Goal: Information Seeking & Learning: Learn about a topic

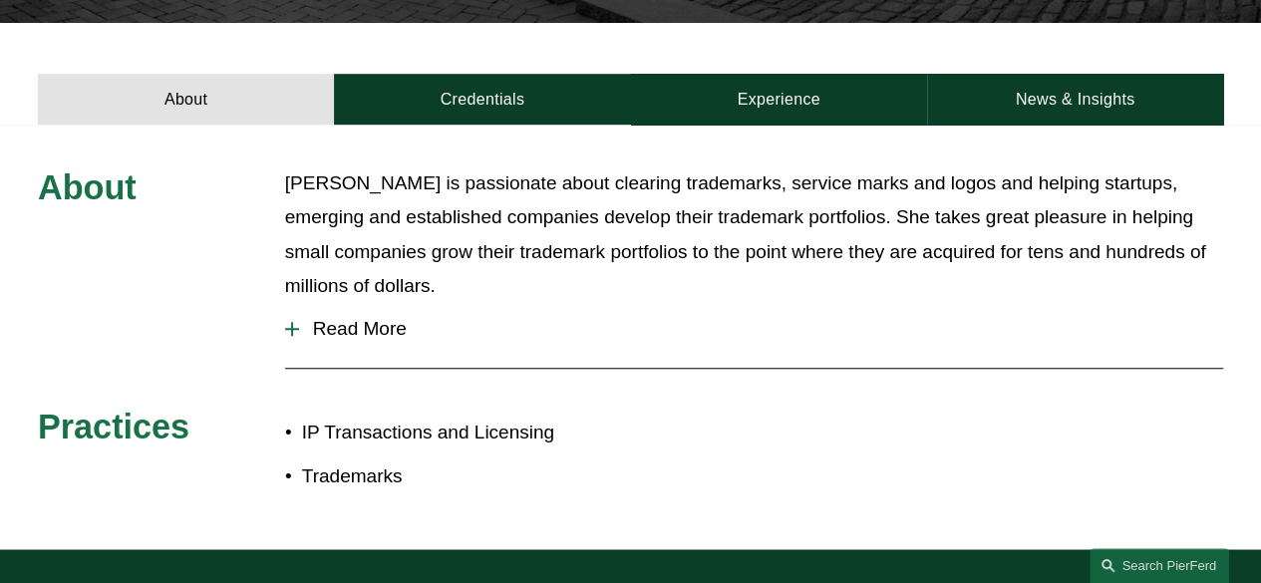
scroll to position [628, 0]
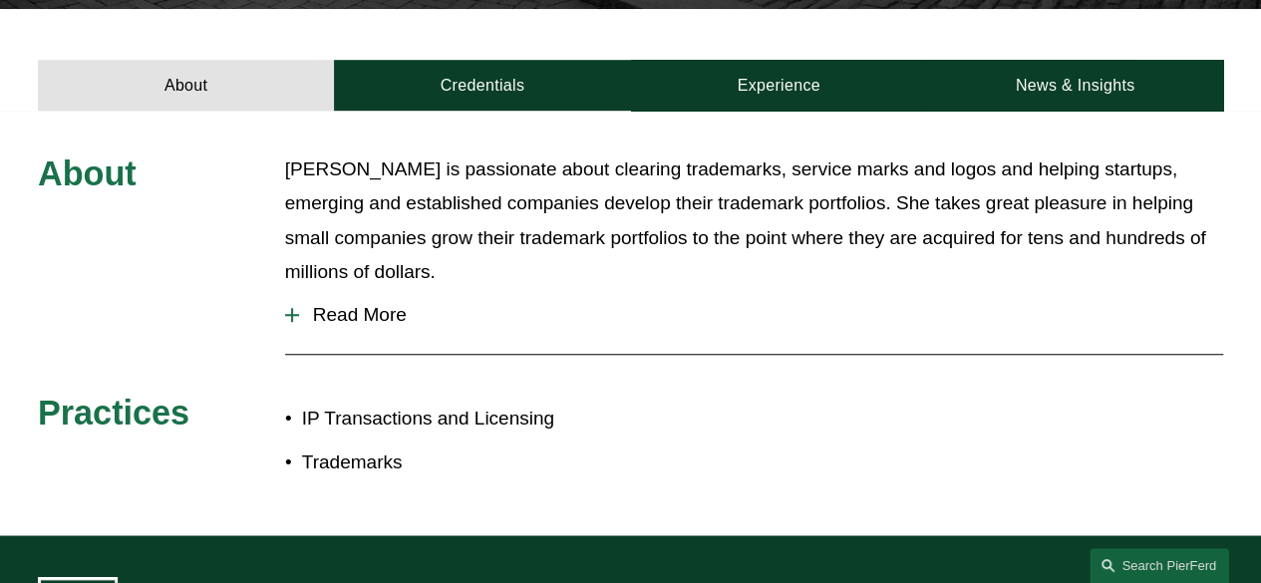
click at [292, 308] on div at bounding box center [292, 315] width 2 height 14
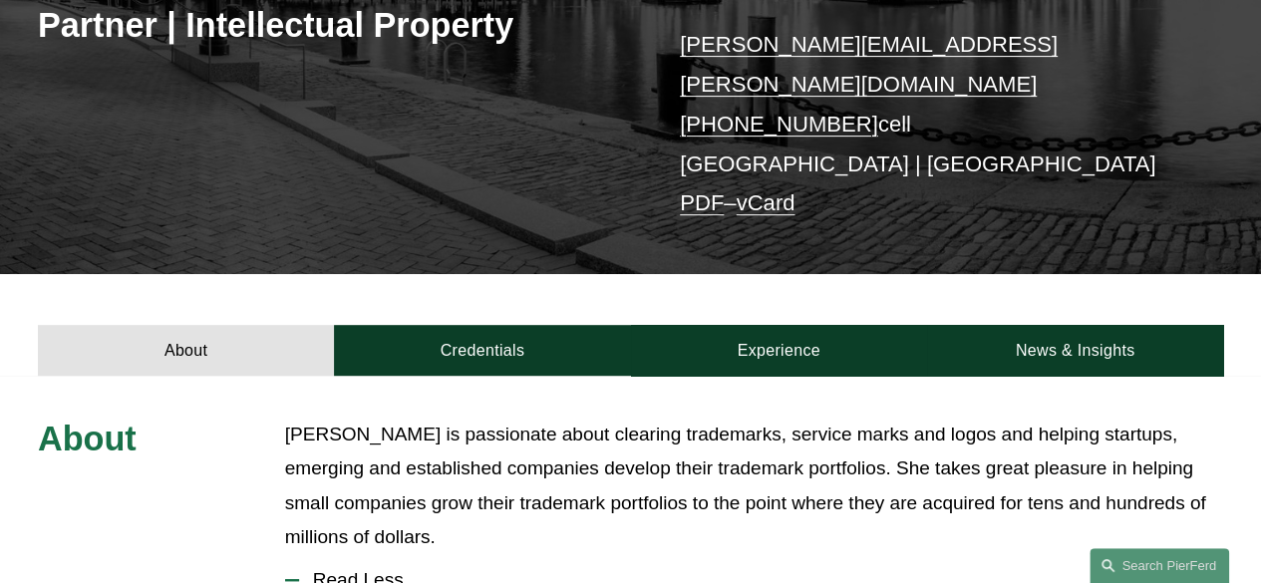
scroll to position [416, 0]
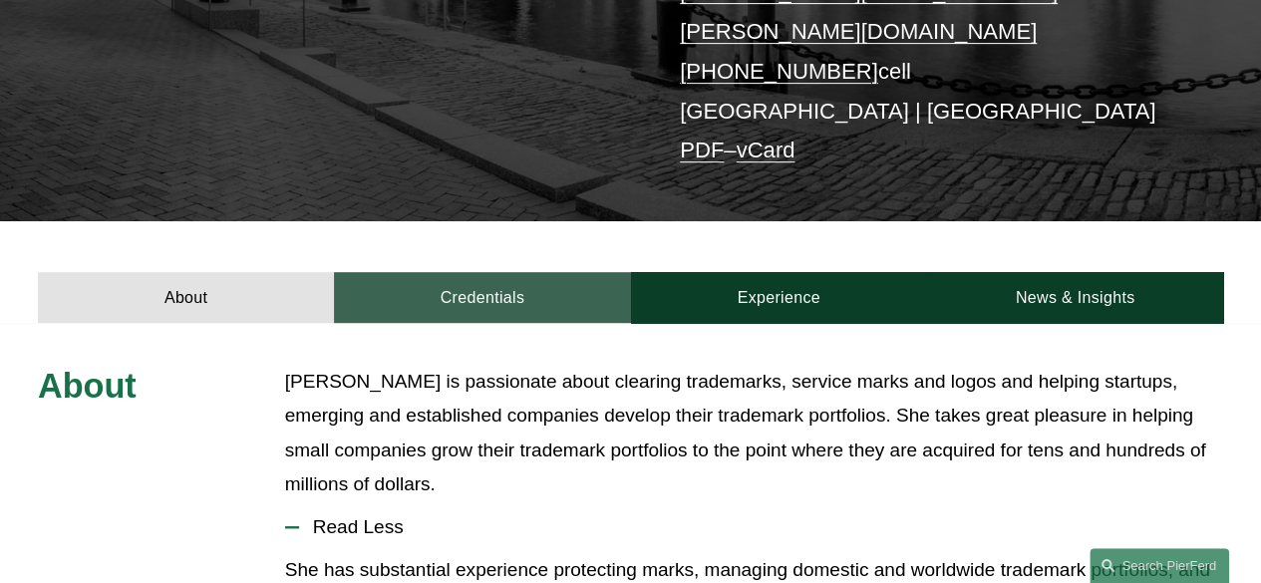
click at [518, 272] on link "Credentials" at bounding box center [482, 297] width 296 height 51
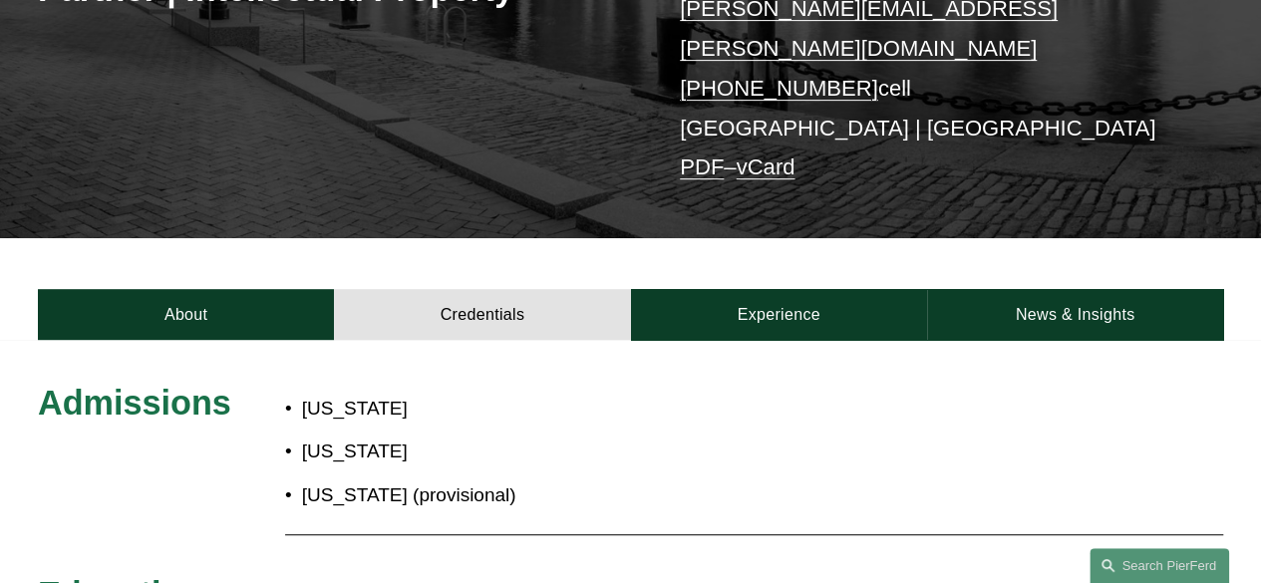
scroll to position [355, 0]
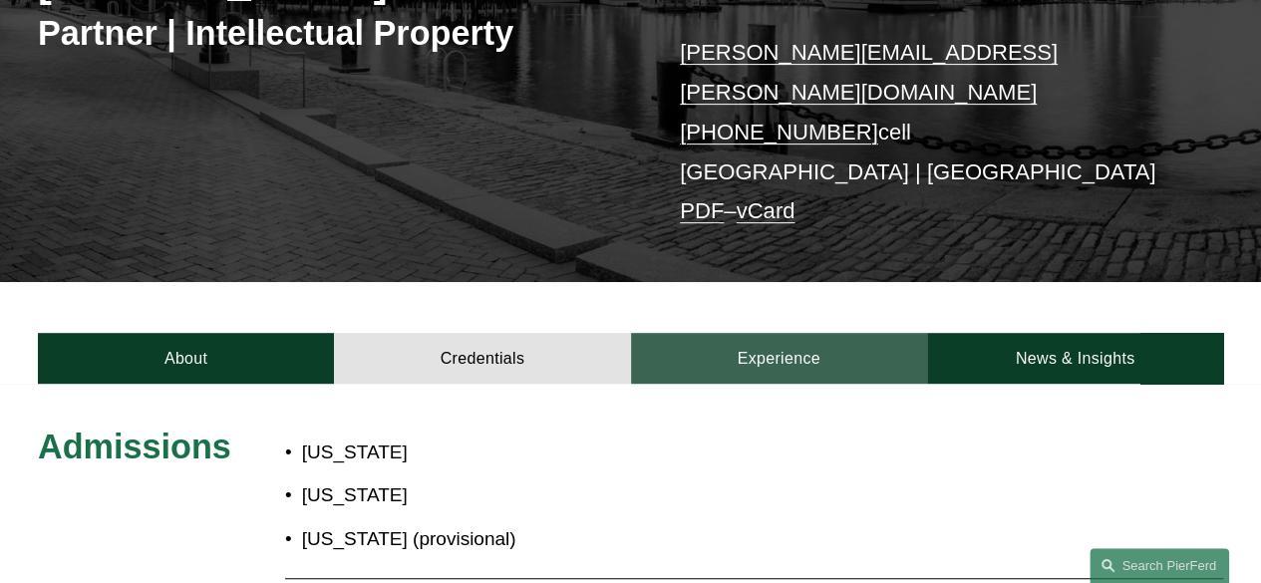
click at [772, 333] on link "Experience" at bounding box center [779, 358] width 296 height 51
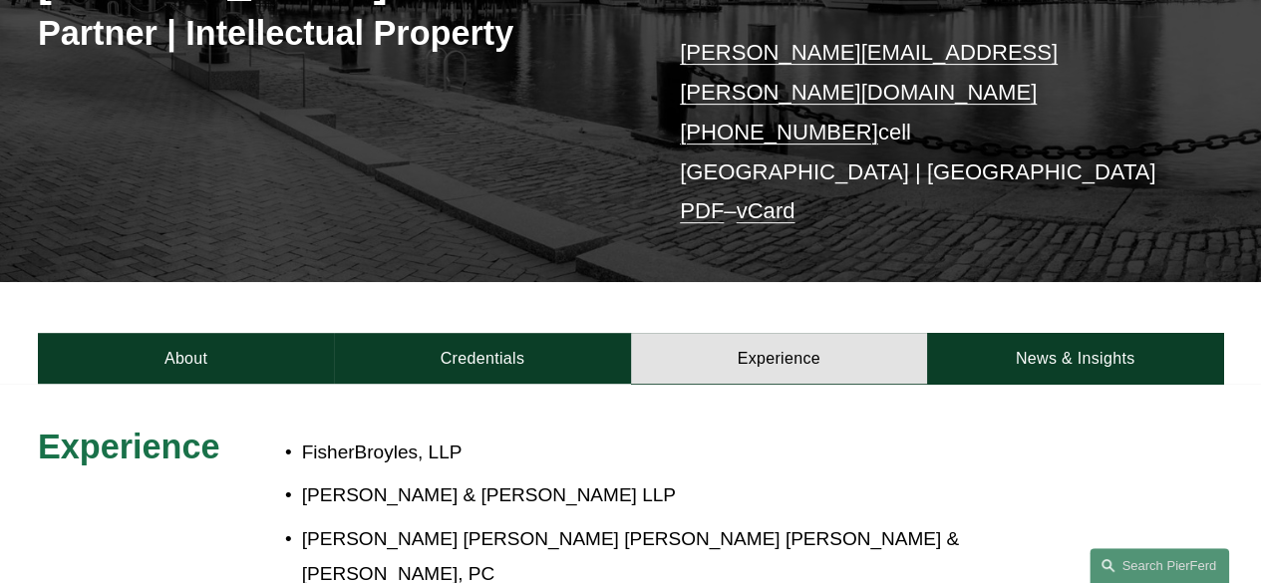
drag, startPoint x: 1257, startPoint y: 180, endPoint x: 1250, endPoint y: 213, distance: 33.6
click at [1250, 213] on div "Christine Baker Partner | Intellectual Property christine.baker@pierferd.com +1…" at bounding box center [630, 68] width 1261 height 428
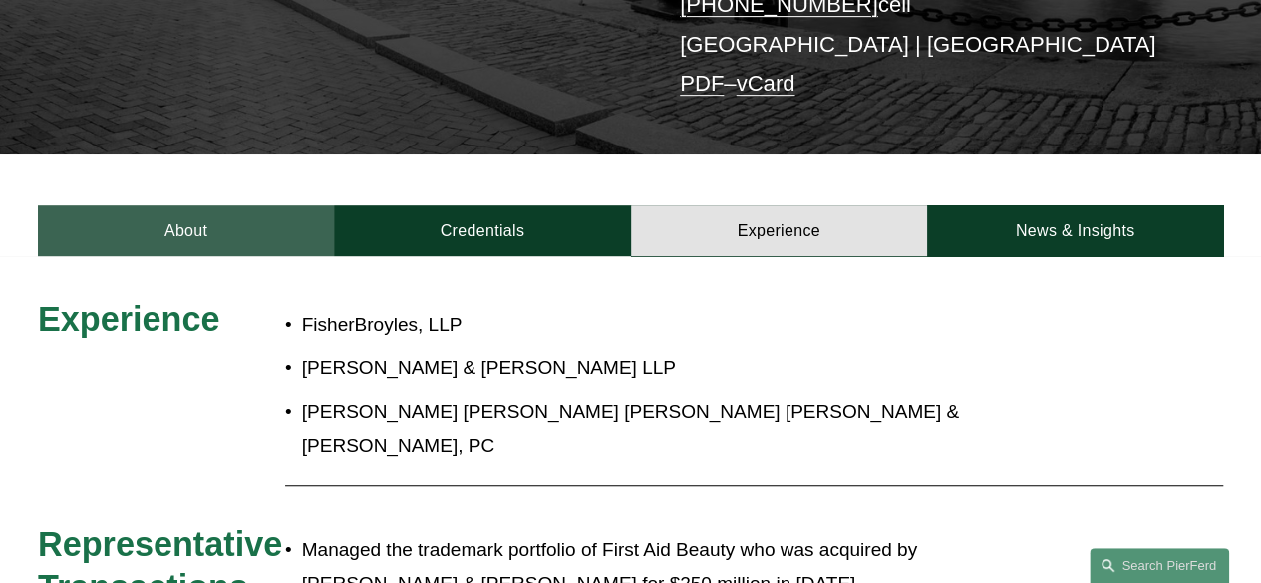
scroll to position [498, 0]
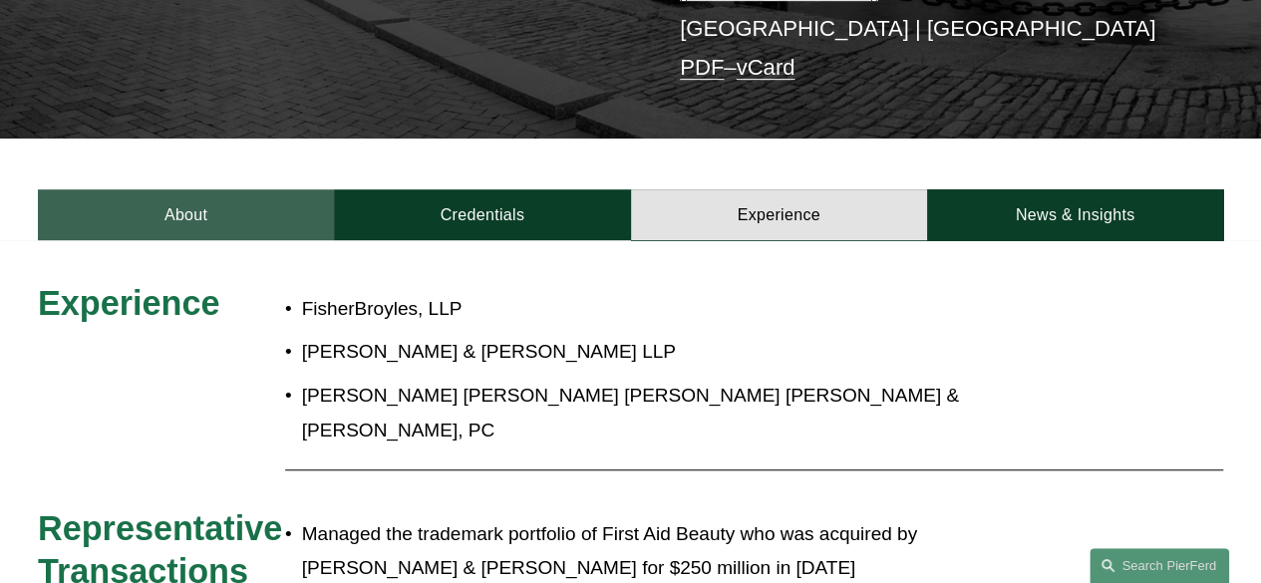
click at [181, 189] on link "About" at bounding box center [186, 214] width 296 height 51
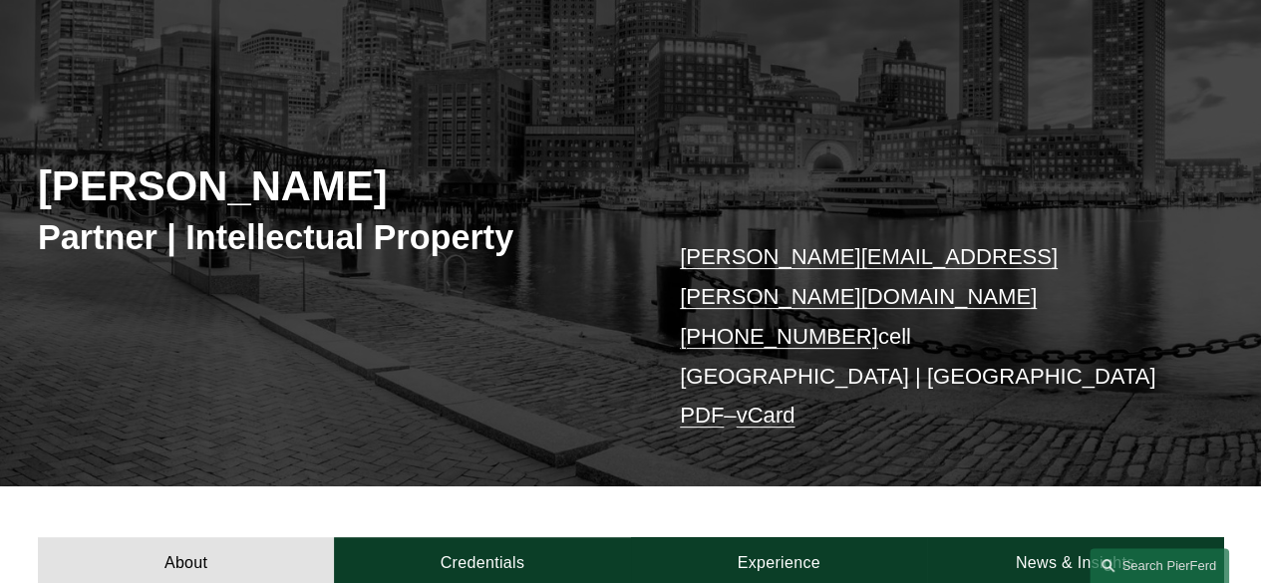
scroll to position [100, 0]
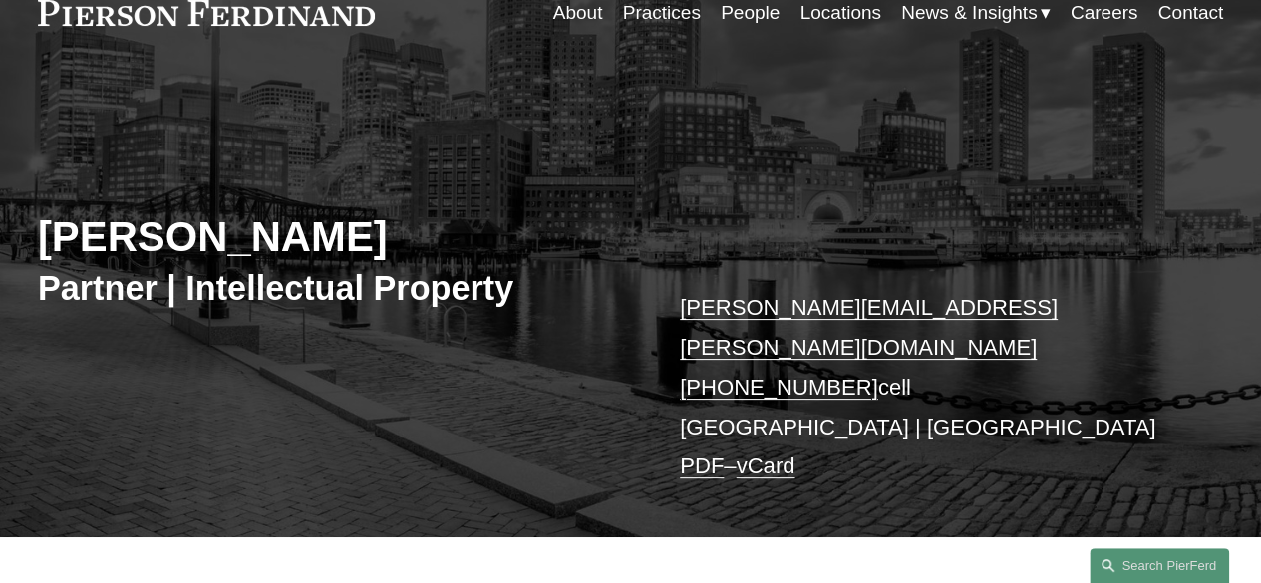
drag, startPoint x: 348, startPoint y: 237, endPoint x: 71, endPoint y: 234, distance: 277.2
click at [45, 235] on h2 "[PERSON_NAME]" at bounding box center [334, 237] width 593 height 51
copy h2 "[PERSON_NAME]"
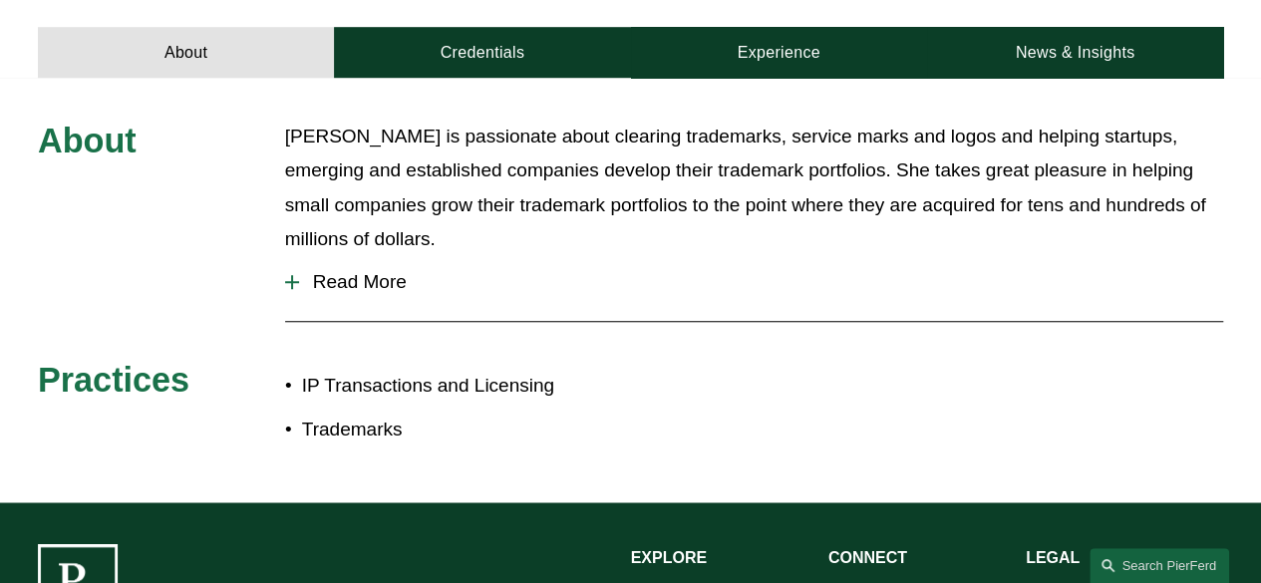
scroll to position [435, 0]
